Goal: Information Seeking & Learning: Find contact information

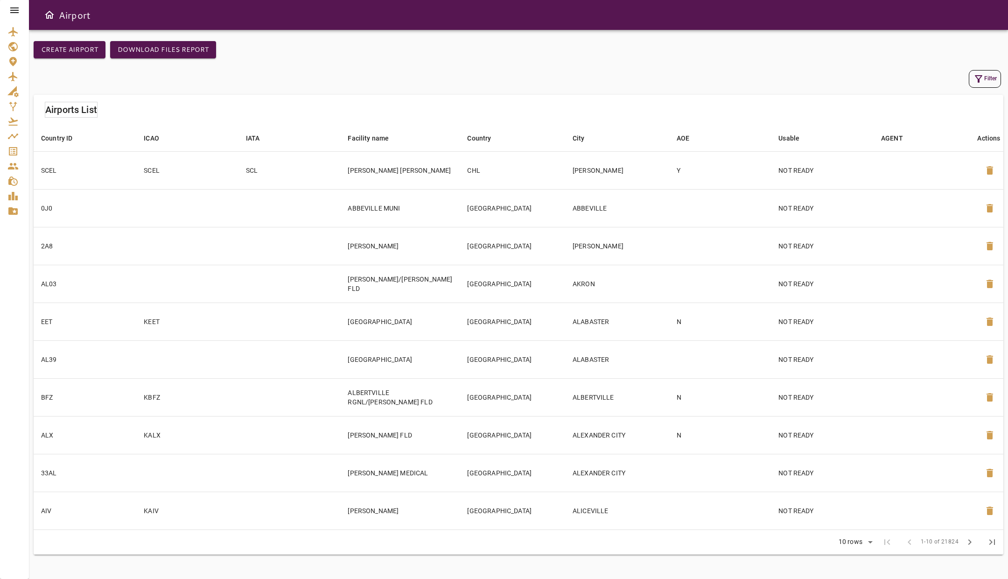
click at [16, 11] on icon at bounding box center [14, 10] width 11 height 11
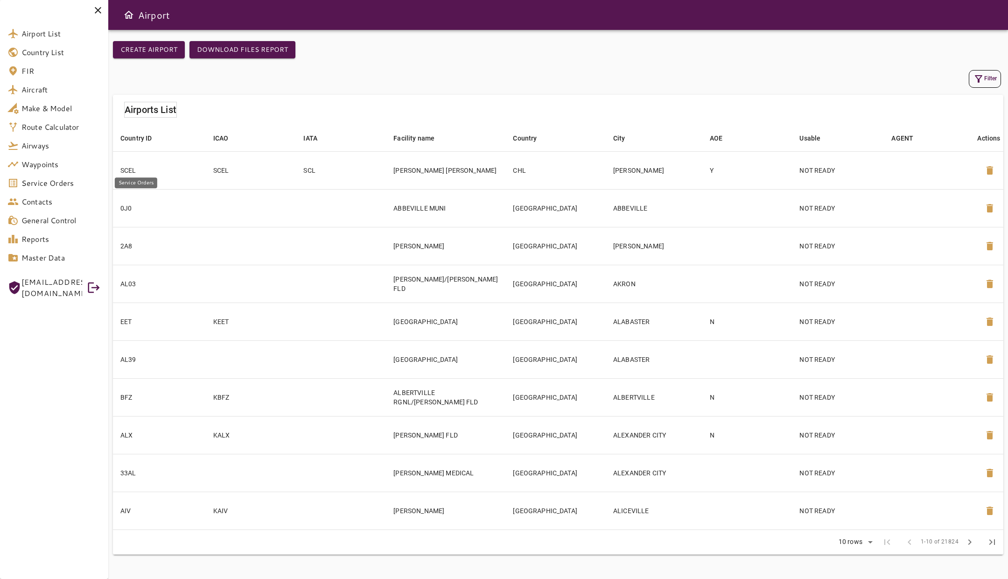
click at [39, 191] on link "Service Orders" at bounding box center [54, 183] width 108 height 19
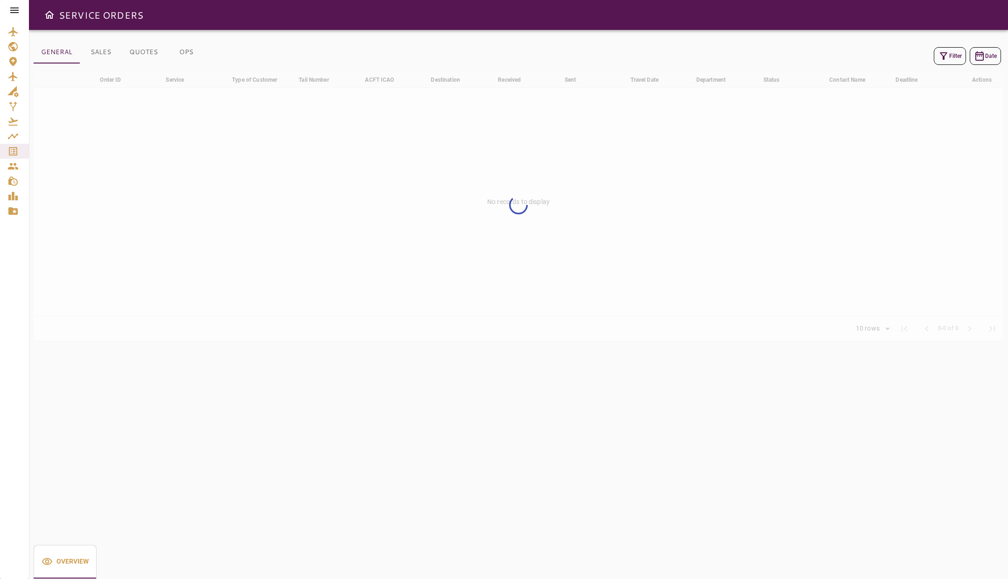
click at [6, 12] on div at bounding box center [14, 10] width 29 height 21
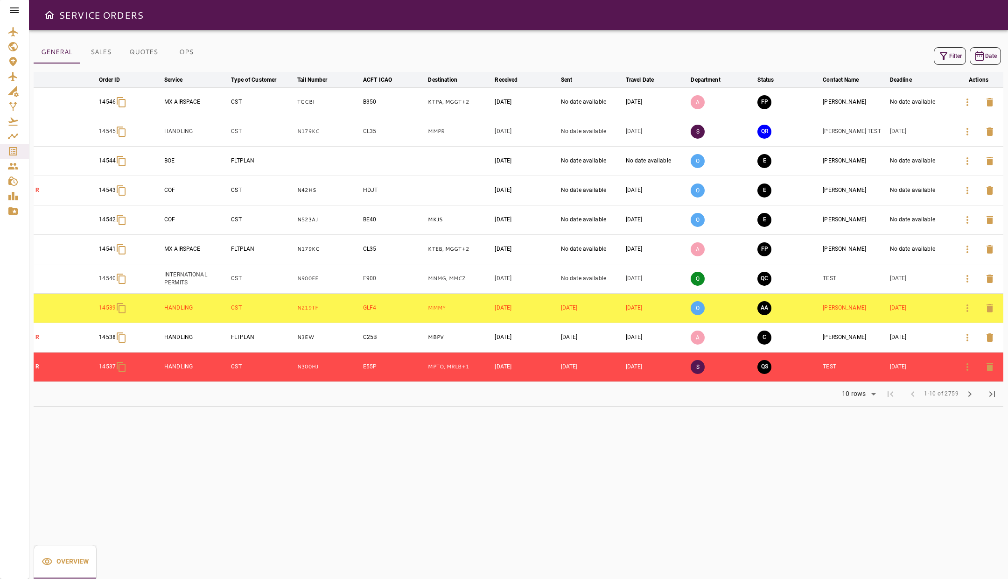
click at [11, 10] on icon at bounding box center [14, 10] width 8 height 6
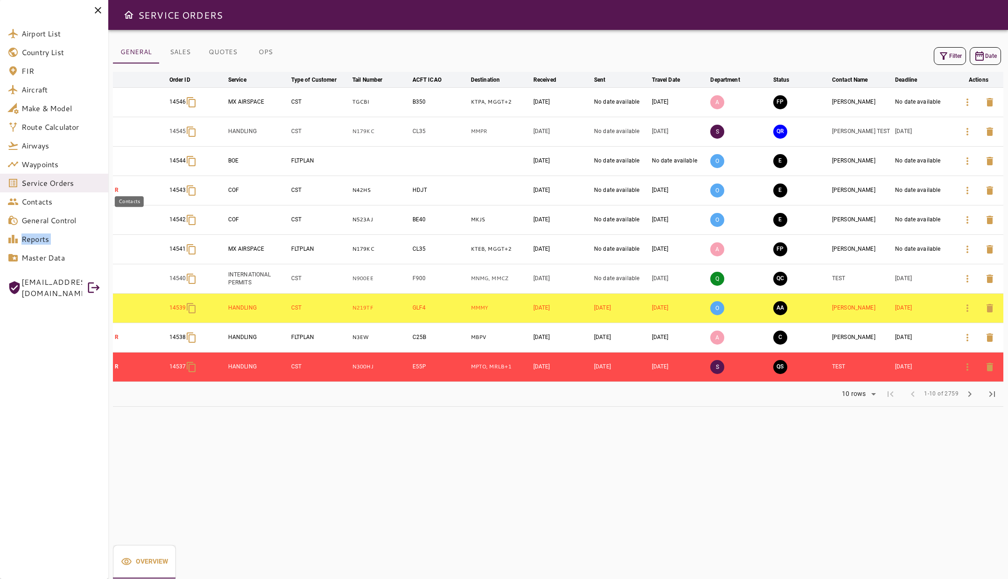
click at [30, 202] on span "Contacts" at bounding box center [60, 201] width 79 height 11
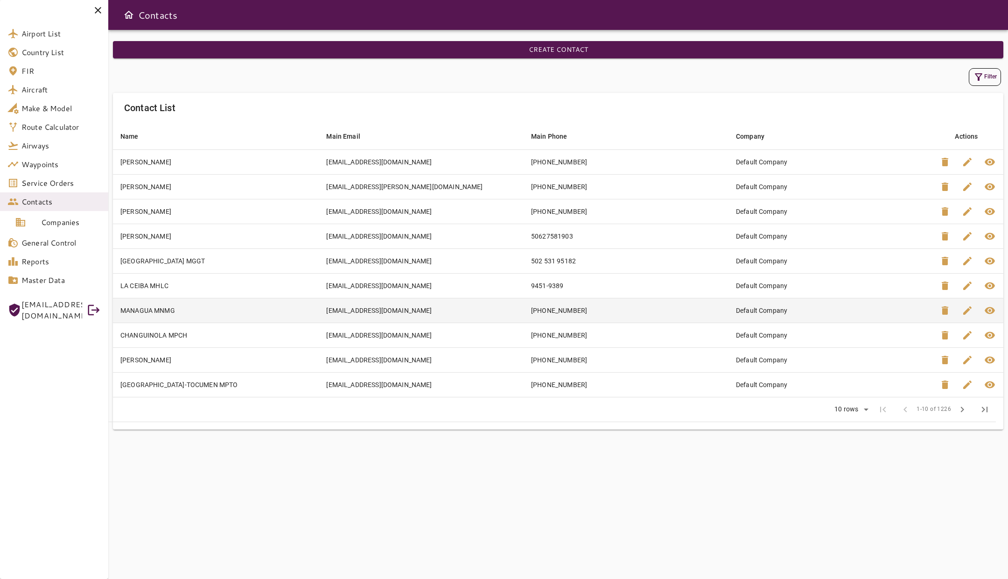
click at [499, 311] on td "OPS@NVCSERVICES.NET" at bounding box center [421, 310] width 205 height 25
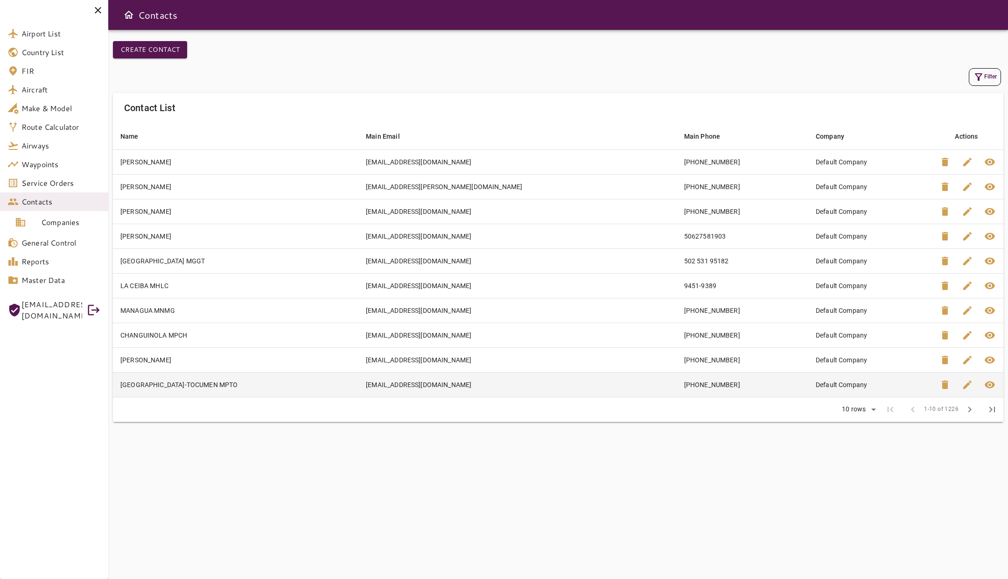
click at [593, 385] on td "FBO@MAPIEX.COM" at bounding box center [517, 384] width 318 height 25
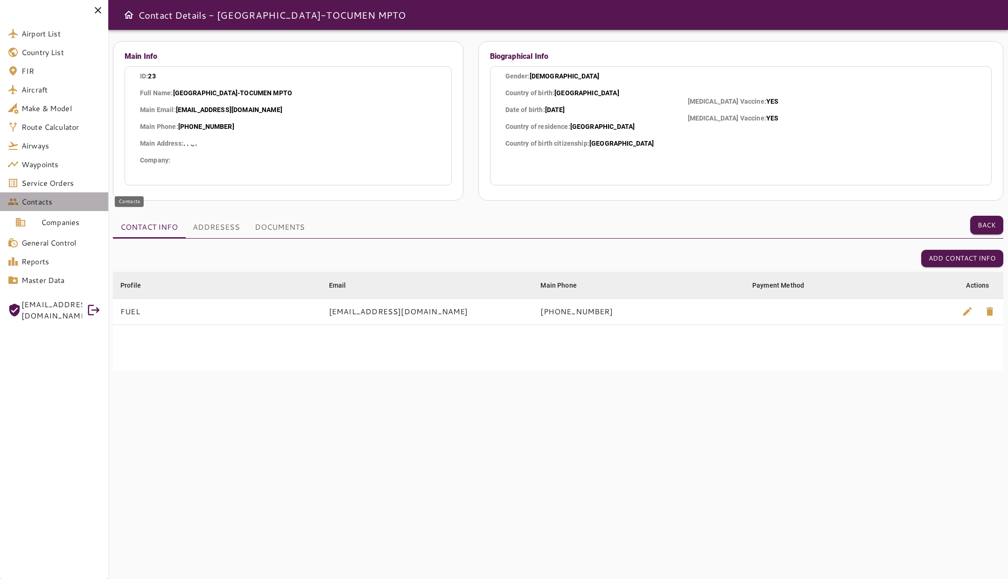
click at [36, 202] on span "Contacts" at bounding box center [60, 201] width 79 height 11
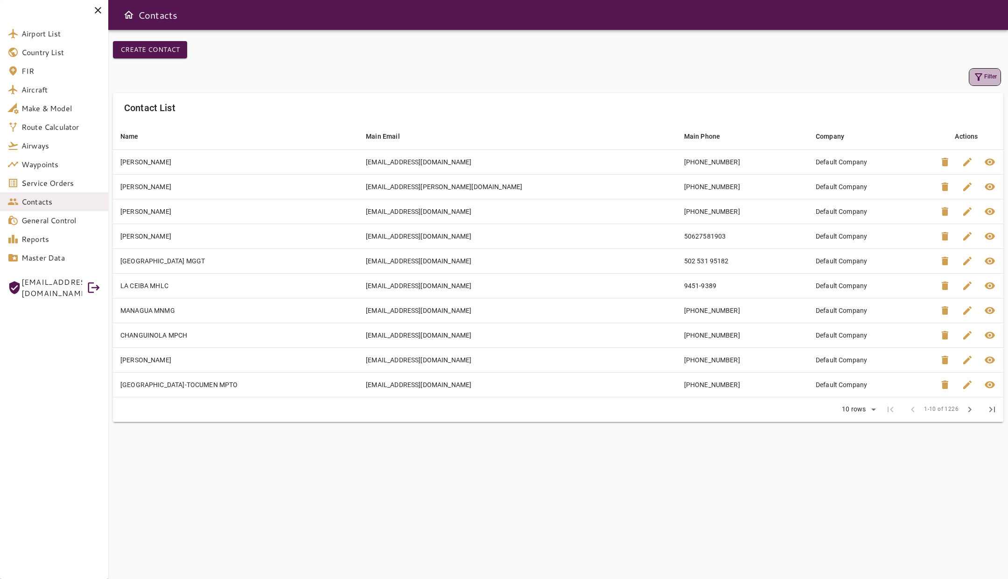
click at [977, 73] on icon "button" at bounding box center [978, 76] width 11 height 11
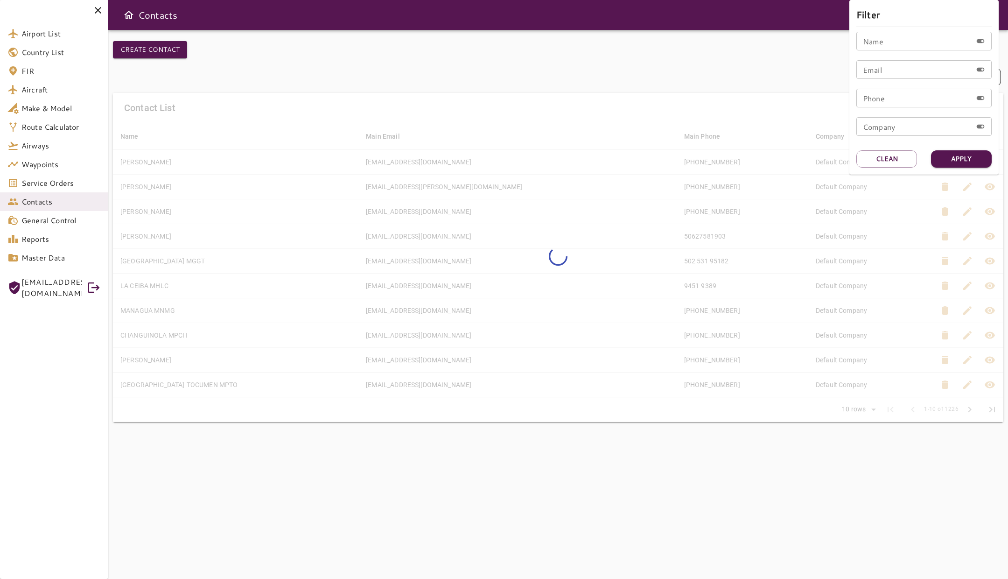
click at [883, 30] on div "Filter Name Name Email Email Phone Phone Company Company" at bounding box center [923, 75] width 135 height 136
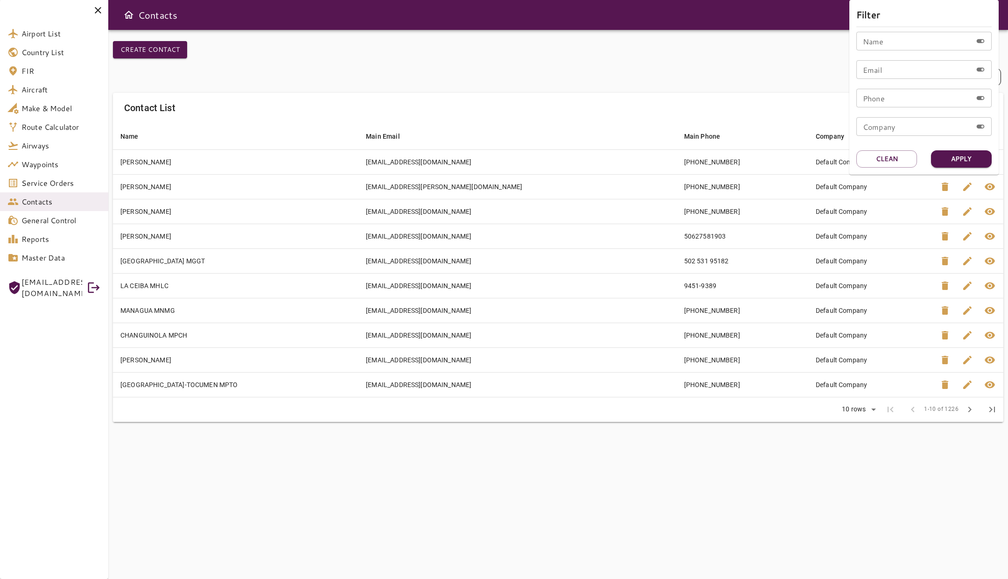
click at [886, 39] on input "Name" at bounding box center [914, 41] width 116 height 19
click at [971, 149] on div "Filter Name ******** Name Email Email Phone Phone Company Company Apply Clean" at bounding box center [923, 87] width 149 height 175
click at [954, 156] on button "Apply" at bounding box center [961, 158] width 61 height 17
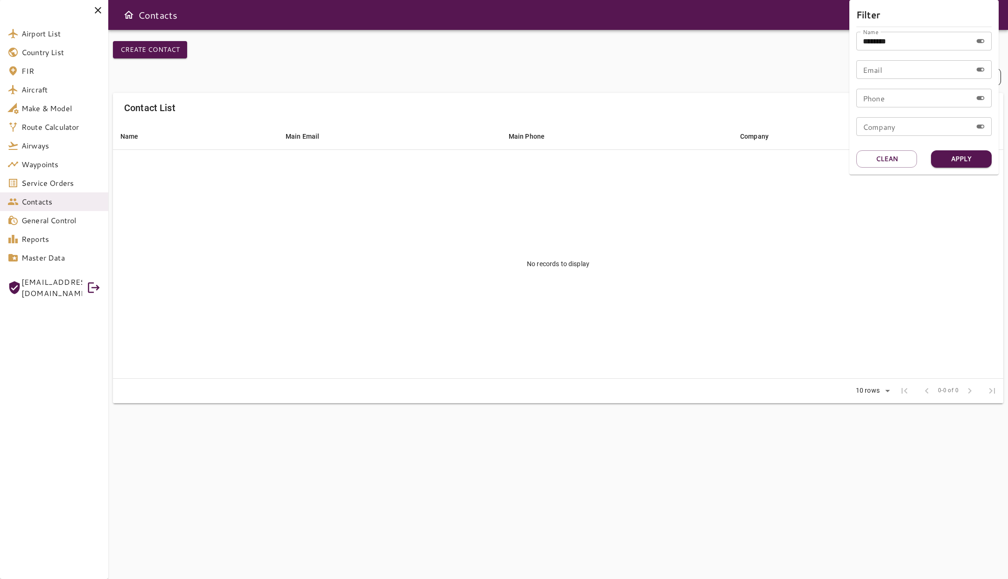
click at [908, 43] on input "********" at bounding box center [914, 41] width 116 height 19
type input "*****"
click at [963, 158] on button "Apply" at bounding box center [961, 158] width 61 height 17
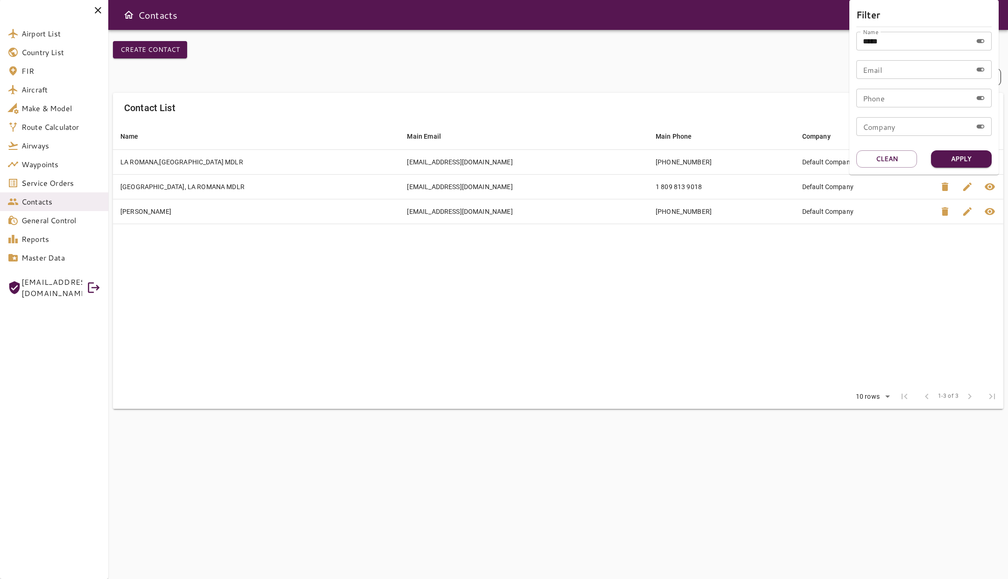
click at [381, 245] on div at bounding box center [504, 289] width 1008 height 579
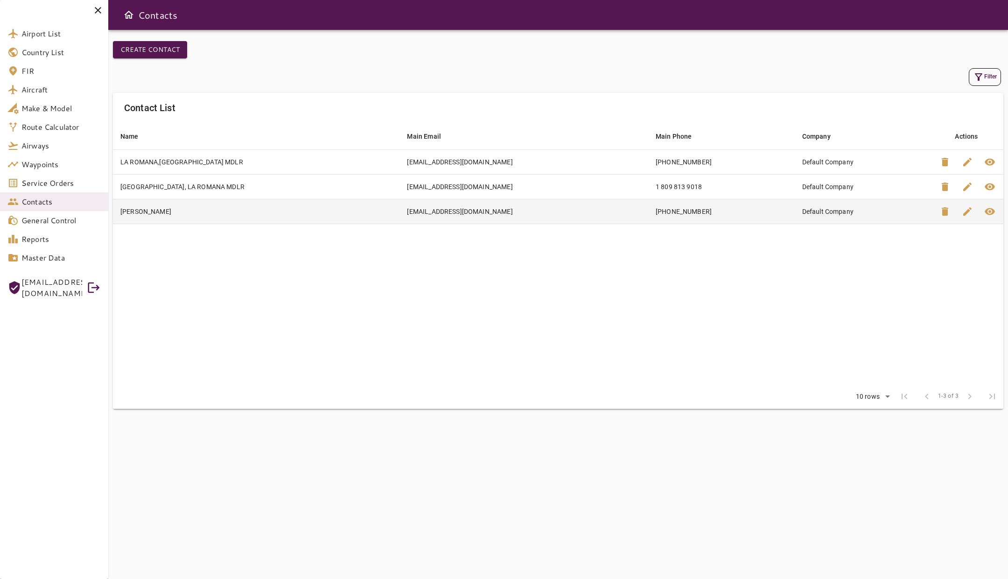
click at [673, 215] on td "+1 954 655 6004" at bounding box center [721, 211] width 147 height 25
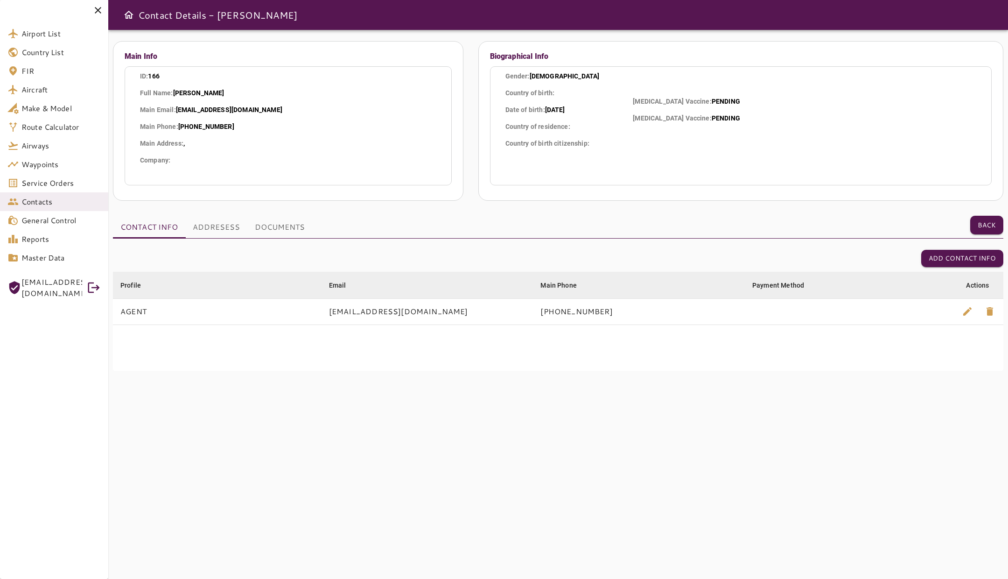
drag, startPoint x: 176, startPoint y: 126, endPoint x: 323, endPoint y: 127, distance: 147.0
click at [323, 127] on p "Main Phone : +1 954 655 6004" at bounding box center [288, 126] width 296 height 9
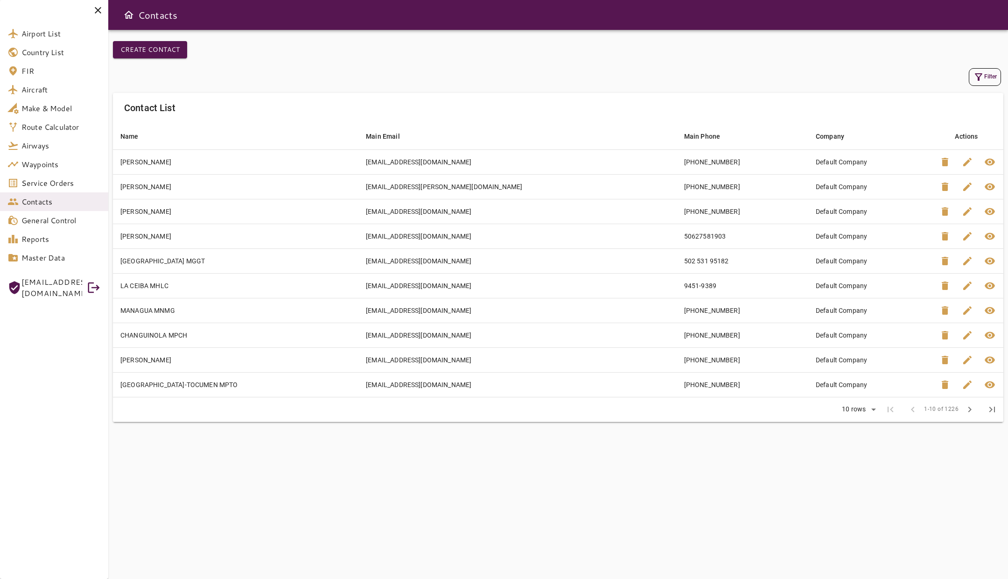
click at [979, 77] on icon "button" at bounding box center [978, 76] width 11 height 11
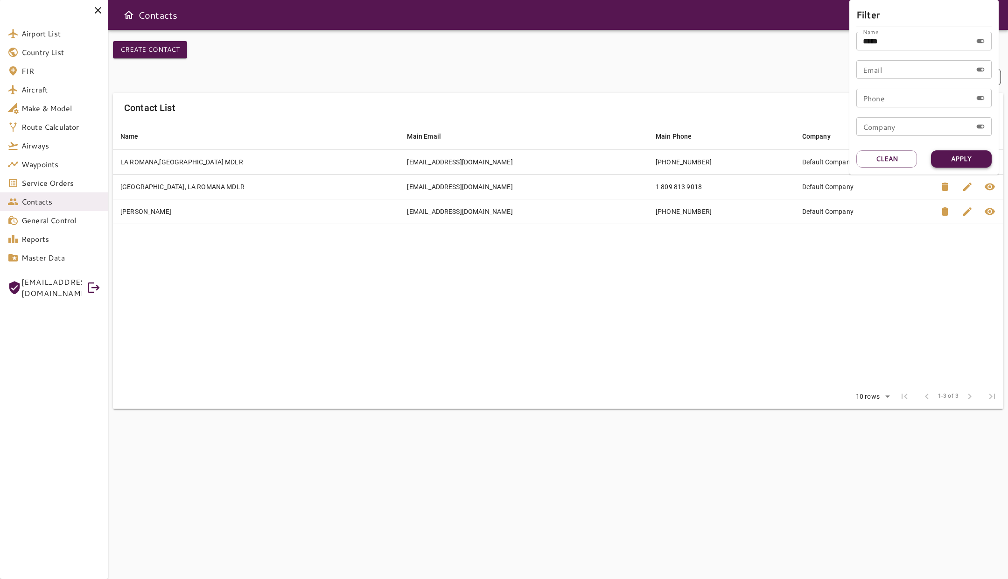
click at [957, 157] on button "Apply" at bounding box center [961, 158] width 61 height 17
click at [727, 281] on div at bounding box center [504, 289] width 1008 height 579
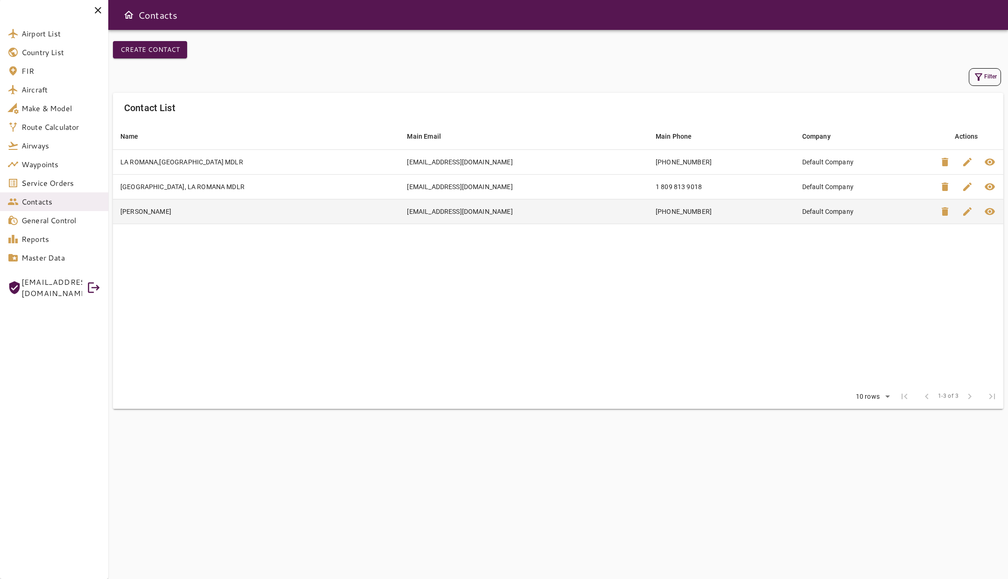
click at [685, 214] on td "+1 954 655 6004" at bounding box center [721, 211] width 147 height 25
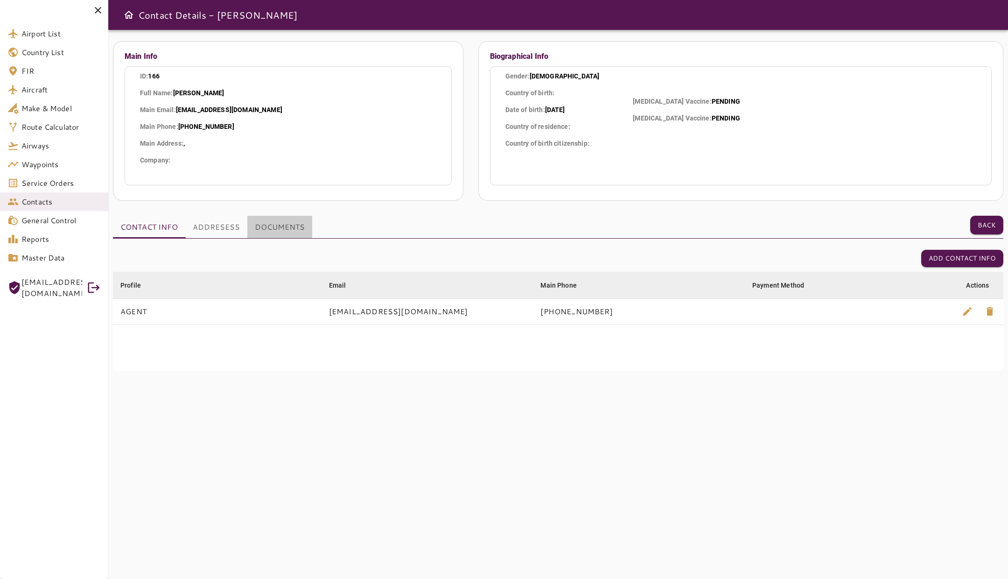
click at [287, 224] on button "DOCUMENTS" at bounding box center [279, 227] width 65 height 22
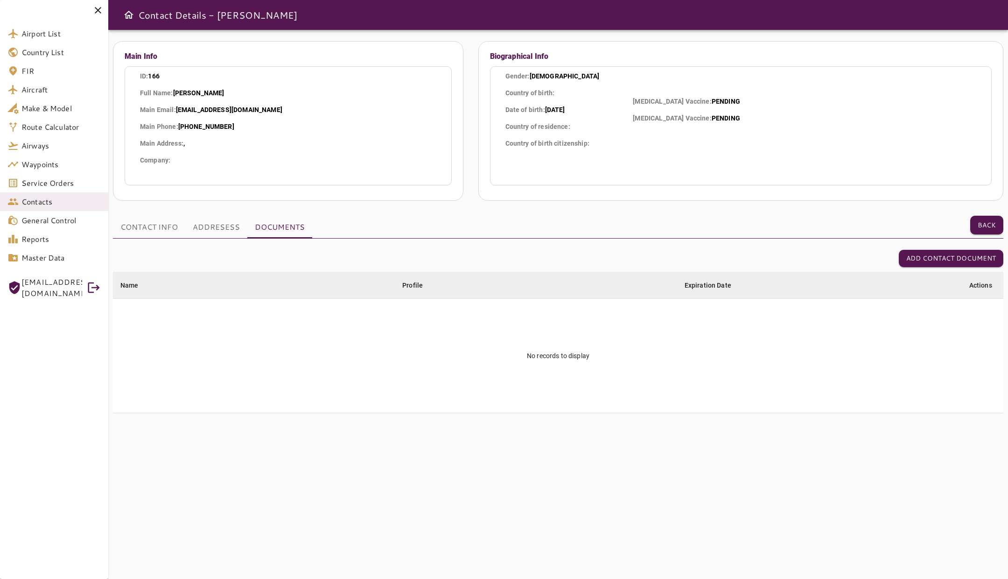
click at [213, 225] on button "ADDRESESS" at bounding box center [216, 227] width 62 height 22
click at [143, 231] on button "CONTACT INFO" at bounding box center [149, 227] width 72 height 22
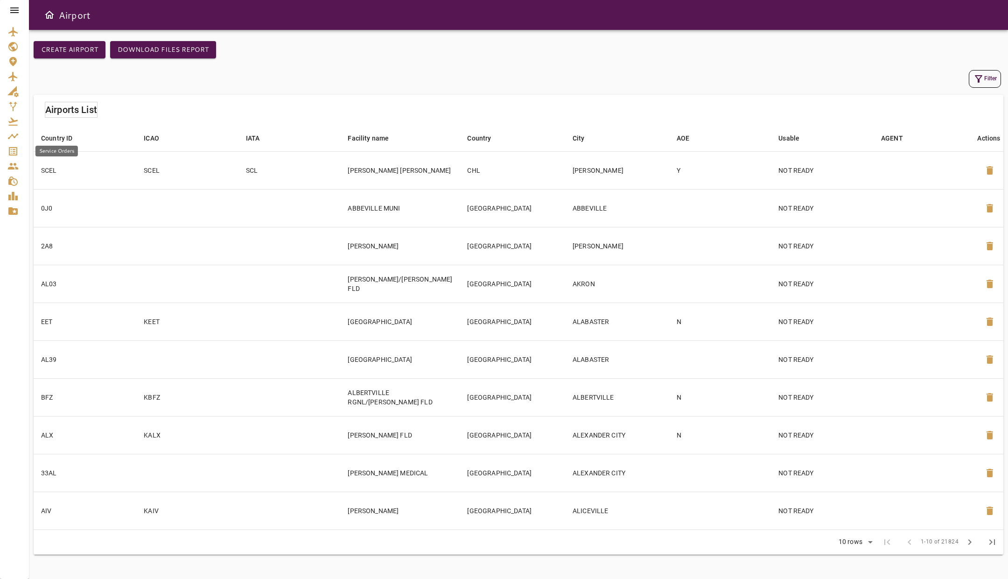
click at [13, 149] on icon "Service Orders" at bounding box center [12, 151] width 11 height 11
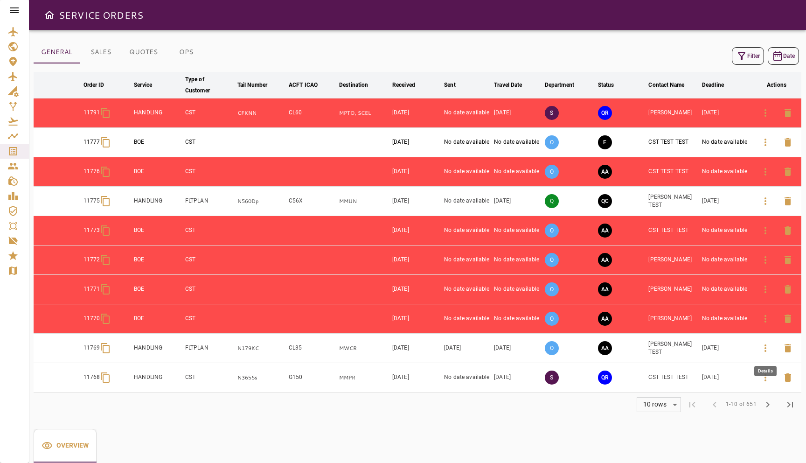
click at [762, 348] on icon "button" at bounding box center [765, 347] width 11 height 11
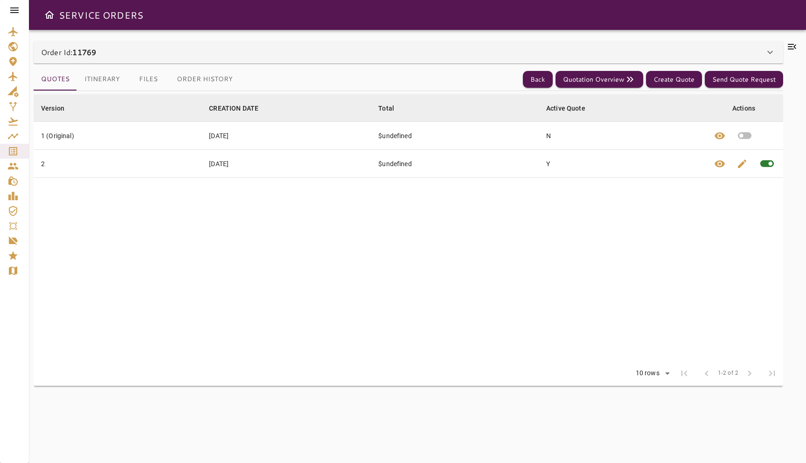
click at [392, 78] on div "Quotes Itinerary Files Order History Back Quotation Overview Create Quote Send …" at bounding box center [409, 79] width 750 height 23
click at [411, 57] on div "Order Id: 11769" at bounding box center [409, 52] width 750 height 22
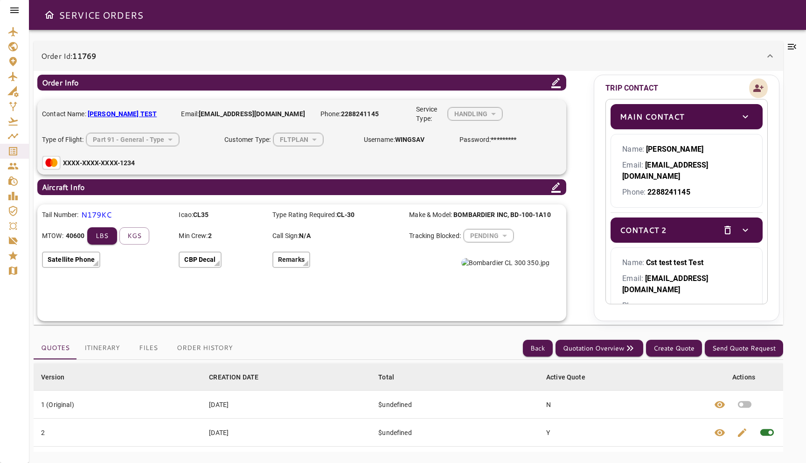
click at [755, 86] on icon "Add new contact" at bounding box center [758, 88] width 11 height 14
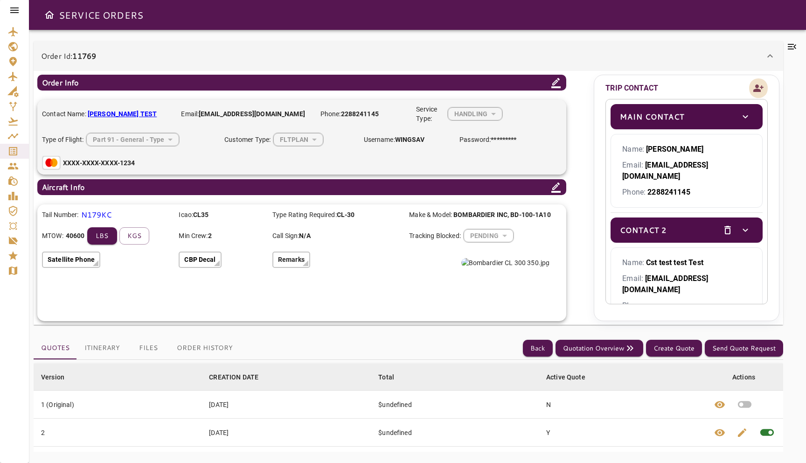
click at [755, 86] on icon "Add new contact" at bounding box center [758, 88] width 11 height 14
click at [14, 168] on icon "Contacts" at bounding box center [13, 166] width 10 height 7
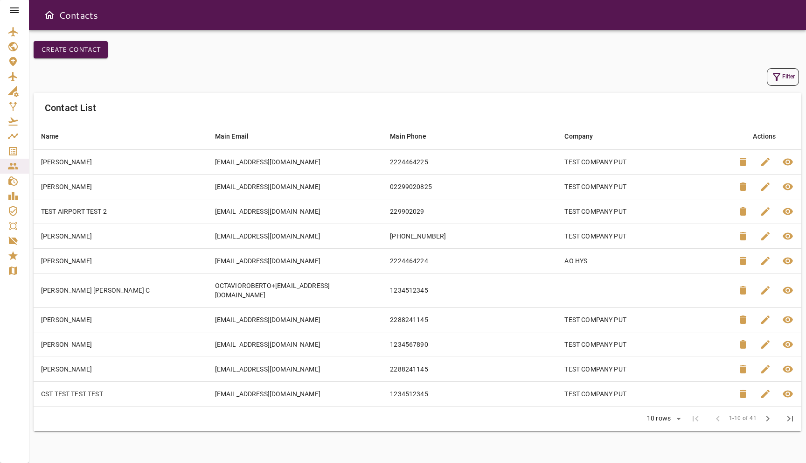
click at [13, 9] on icon at bounding box center [14, 10] width 11 height 11
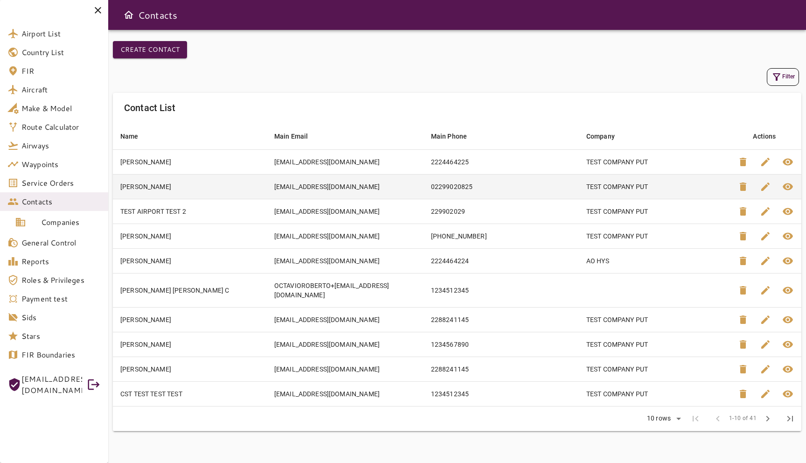
click at [482, 175] on td "02299020825" at bounding box center [501, 186] width 155 height 25
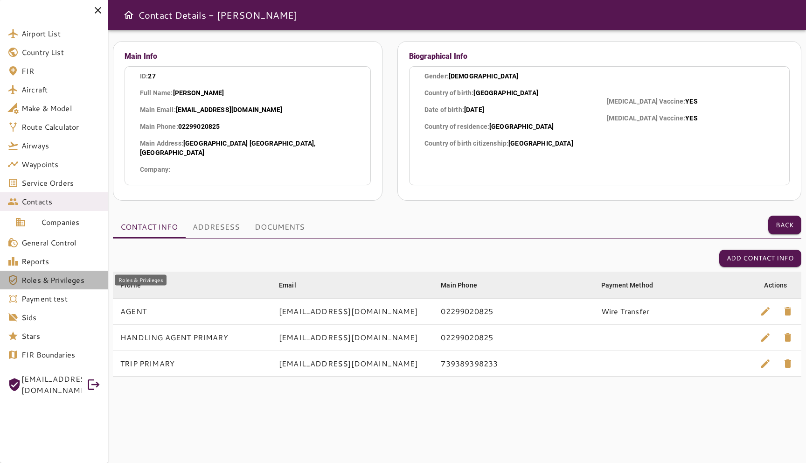
click at [49, 282] on span "Roles & Privileges" at bounding box center [60, 279] width 79 height 11
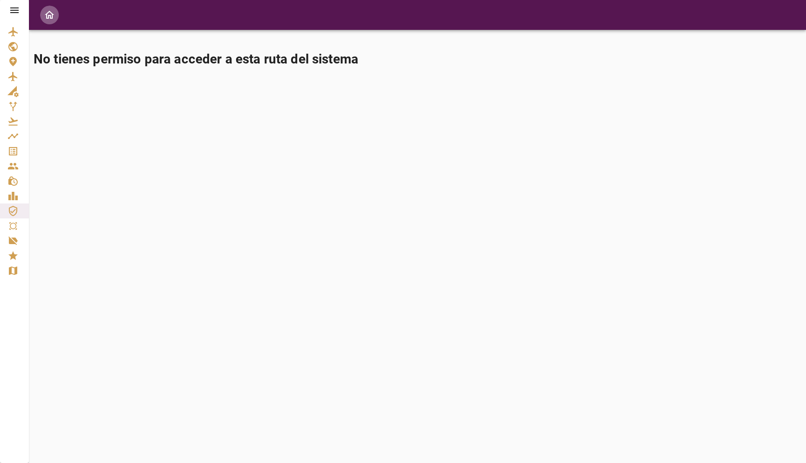
click at [50, 14] on icon "Open drawer" at bounding box center [49, 14] width 11 height 11
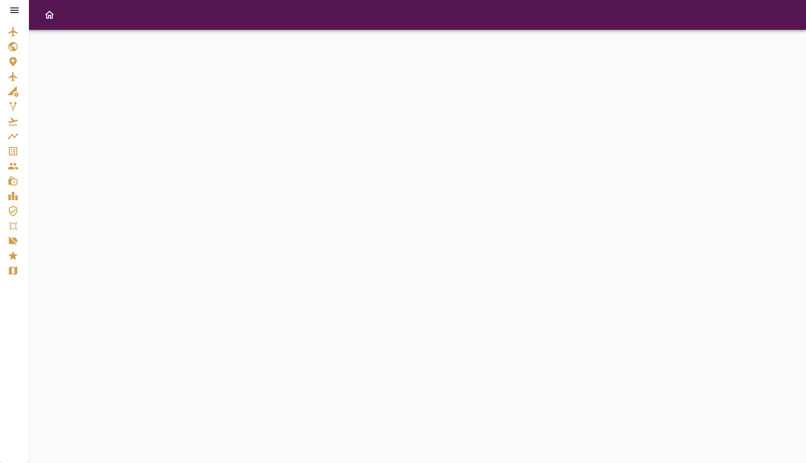
click at [21, 7] on div at bounding box center [14, 10] width 29 height 21
click at [14, 7] on icon at bounding box center [14, 10] width 11 height 11
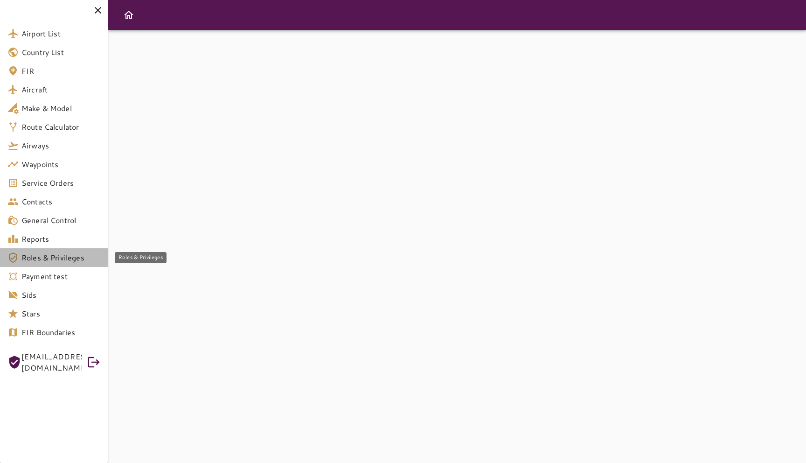
click at [46, 250] on link "Roles & Privileges" at bounding box center [54, 257] width 108 height 19
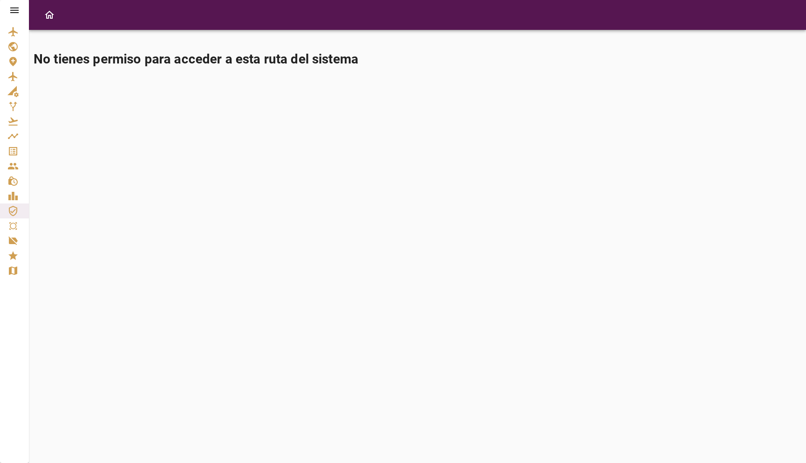
click at [20, 11] on div at bounding box center [14, 10] width 29 height 21
click at [13, 8] on icon at bounding box center [14, 10] width 11 height 11
